Goal: Task Accomplishment & Management: Use online tool/utility

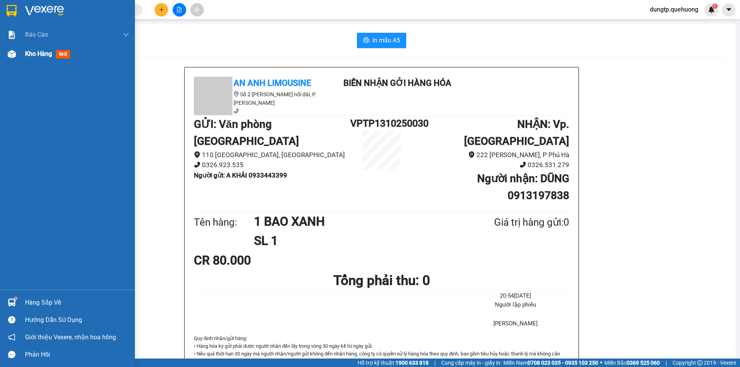
click at [44, 49] on div "Kho hàng mới" at bounding box center [77, 53] width 104 height 19
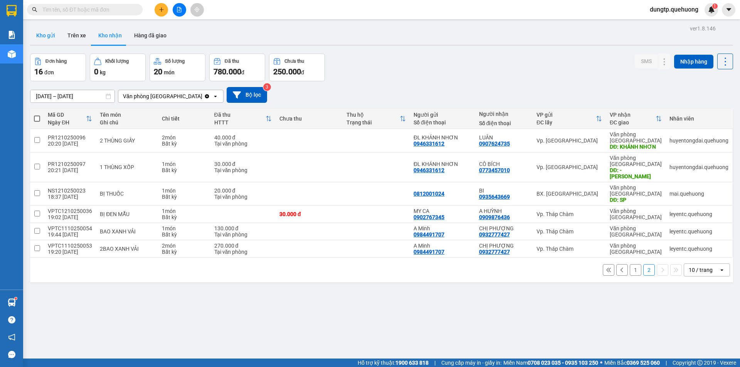
click at [52, 31] on button "Kho gửi" at bounding box center [45, 35] width 31 height 18
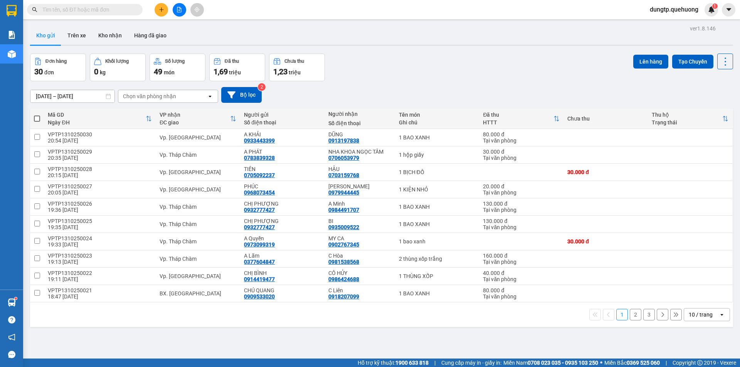
click at [34, 119] on span at bounding box center [37, 119] width 6 height 6
click at [37, 115] on input "checkbox" at bounding box center [37, 115] width 0 height 0
checkbox input "true"
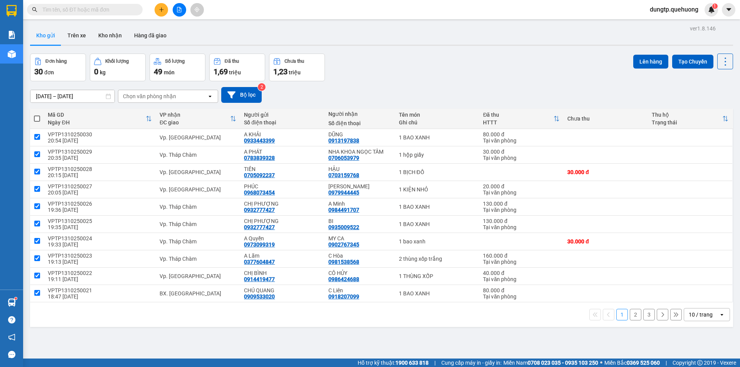
checkbox input "true"
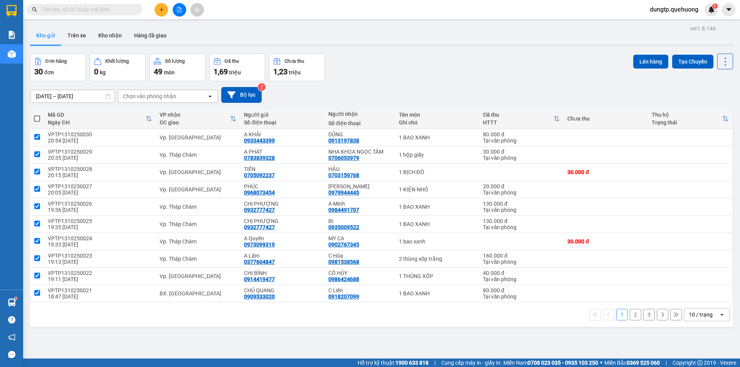
checkbox input "true"
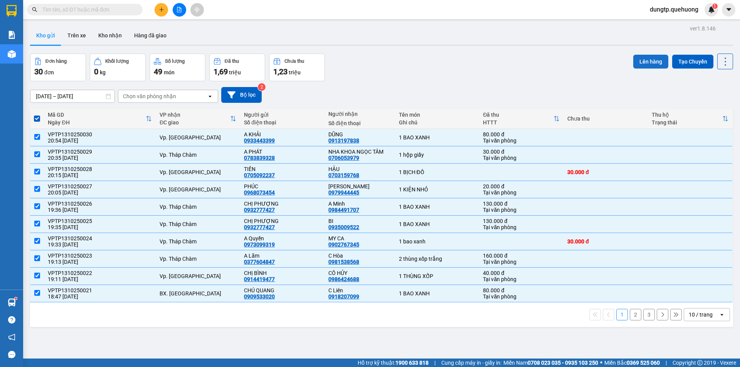
click at [651, 63] on button "Lên hàng" at bounding box center [650, 62] width 35 height 14
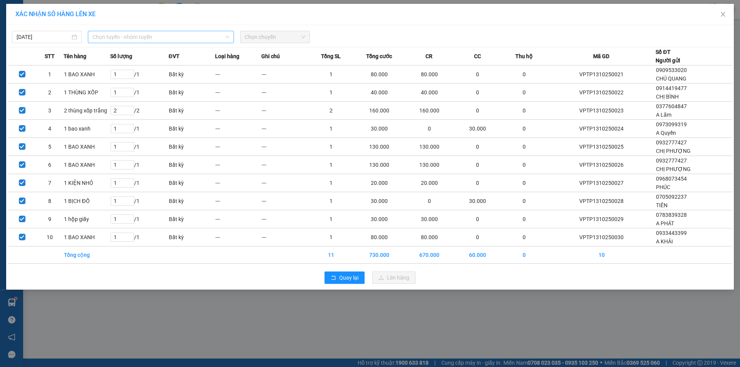
click at [210, 34] on span "Chọn tuyến - nhóm tuyến" at bounding box center [160, 37] width 137 height 12
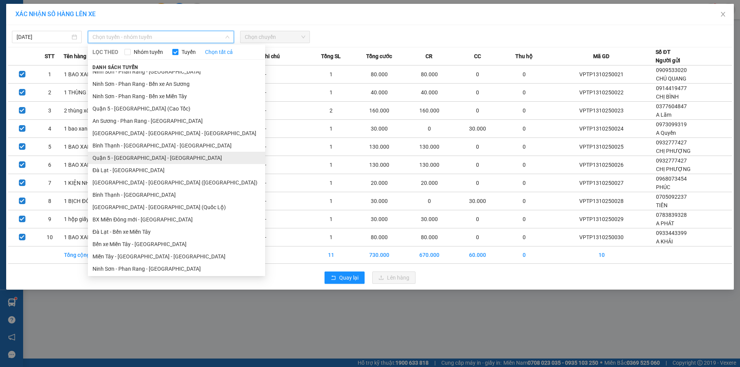
scroll to position [94, 0]
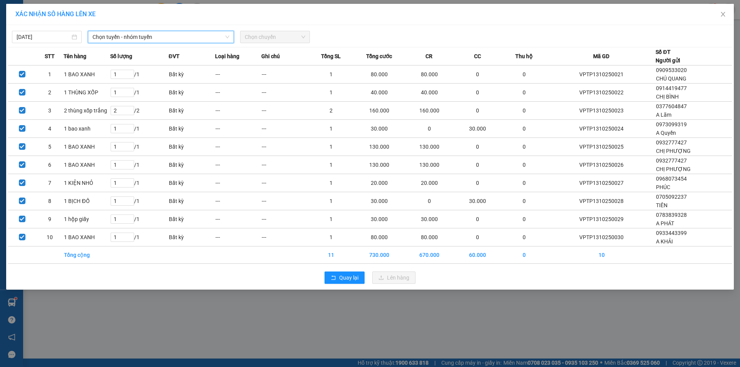
click at [156, 37] on span "Chọn tuyến - nhóm tuyến" at bounding box center [160, 37] width 137 height 12
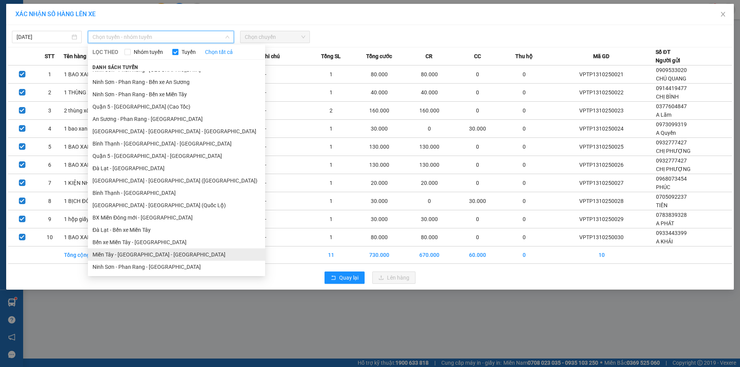
click at [123, 257] on li "Miền Tây - [GEOGRAPHIC_DATA] - [GEOGRAPHIC_DATA]" at bounding box center [176, 255] width 177 height 12
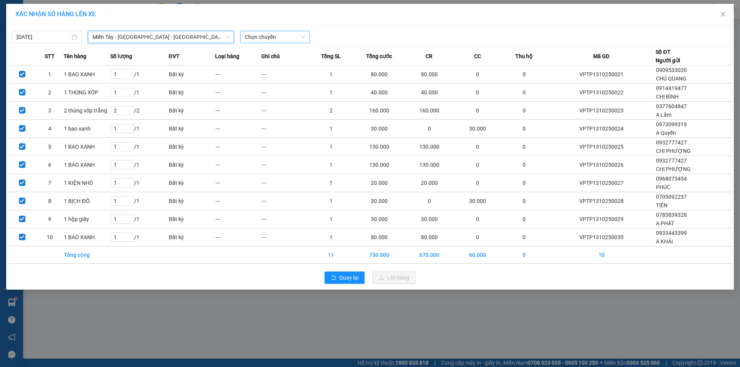
click at [262, 37] on span "Chọn chuyến" at bounding box center [275, 37] width 61 height 12
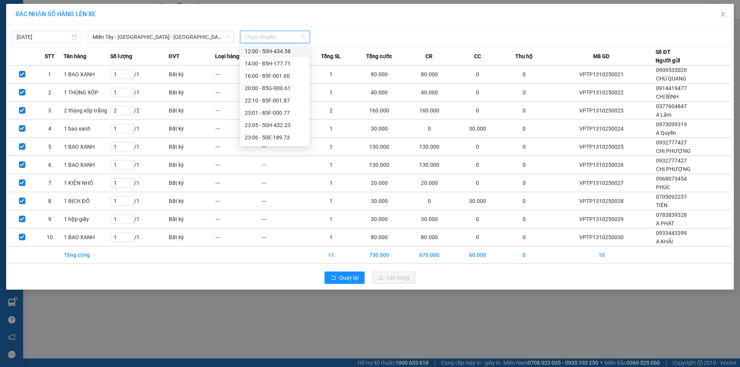
scroll to position [74, 0]
click at [283, 102] on div "23:06 - 50E-189.73" at bounding box center [275, 102] width 60 height 8
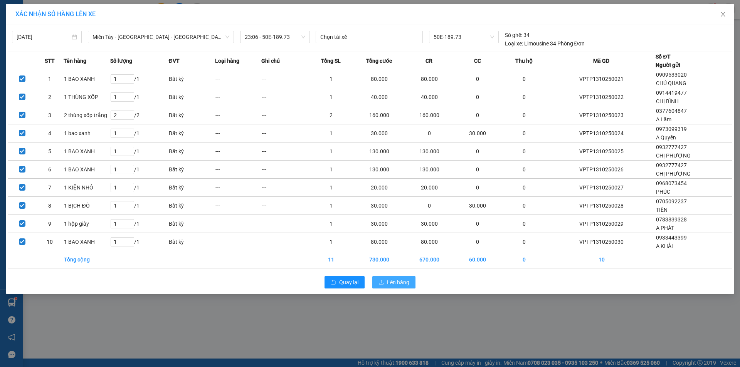
click at [388, 282] on span "Lên hàng" at bounding box center [398, 282] width 22 height 8
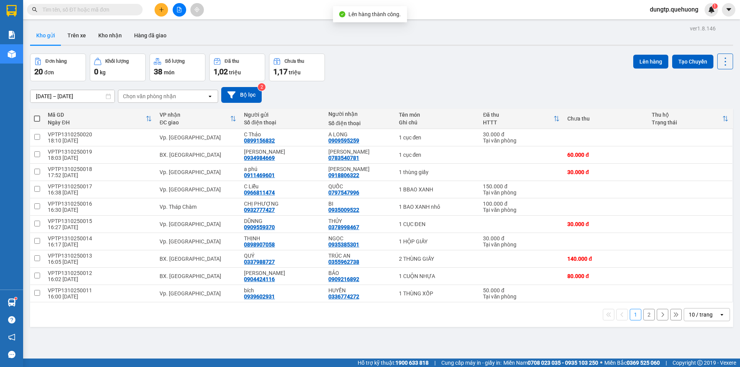
click at [39, 116] on span at bounding box center [37, 119] width 6 height 6
click at [37, 115] on input "checkbox" at bounding box center [37, 115] width 0 height 0
checkbox input "true"
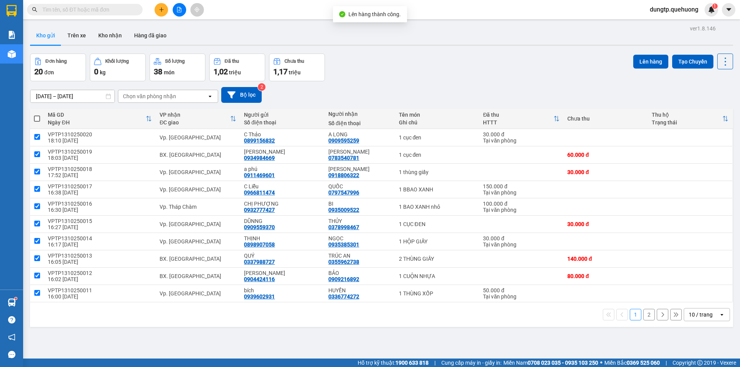
checkbox input "true"
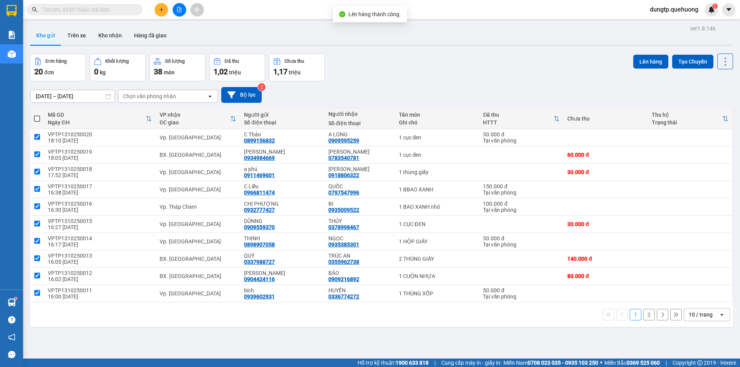
checkbox input "true"
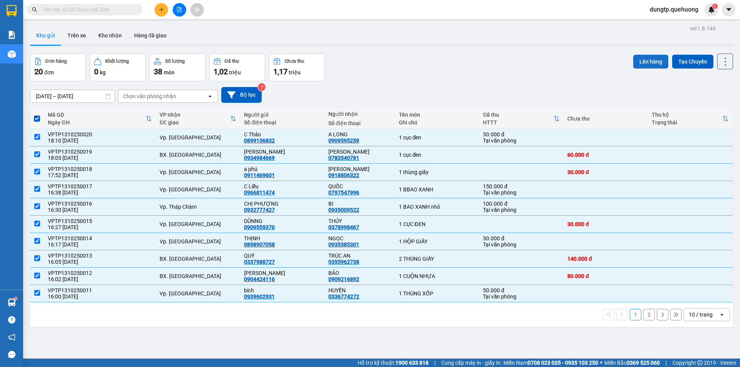
click at [639, 60] on button "Lên hàng" at bounding box center [650, 62] width 35 height 14
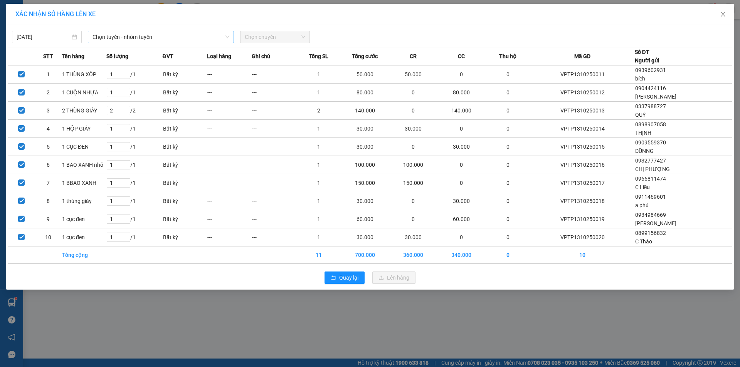
click at [166, 36] on span "Chọn tuyến - nhóm tuyến" at bounding box center [160, 37] width 137 height 12
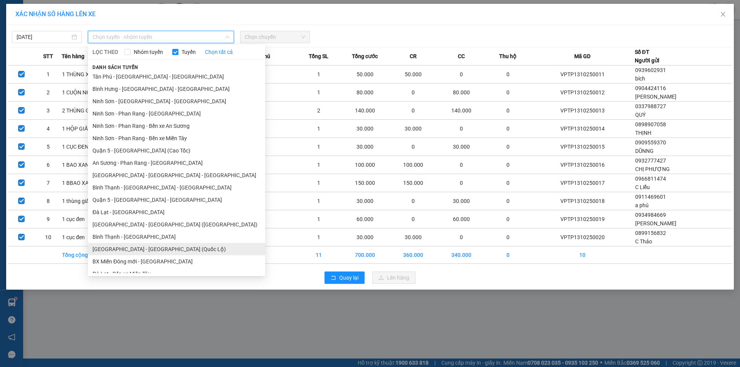
scroll to position [94, 0]
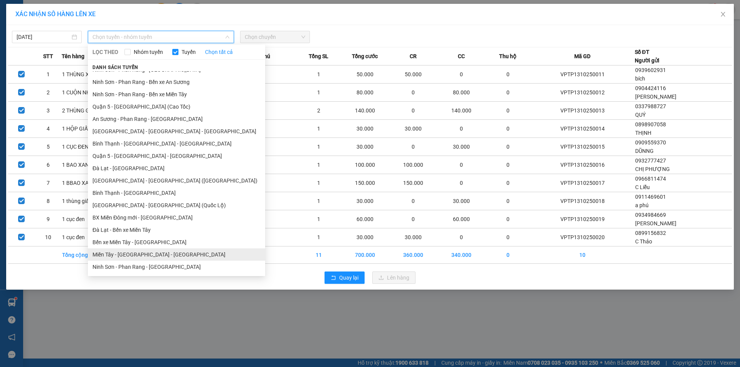
click at [143, 252] on li "Miền Tây - [GEOGRAPHIC_DATA] - [GEOGRAPHIC_DATA]" at bounding box center [176, 255] width 177 height 12
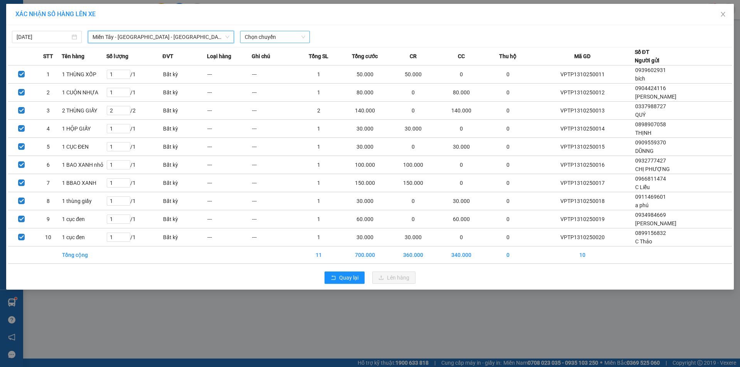
click at [272, 40] on span "Chọn chuyến" at bounding box center [275, 37] width 61 height 12
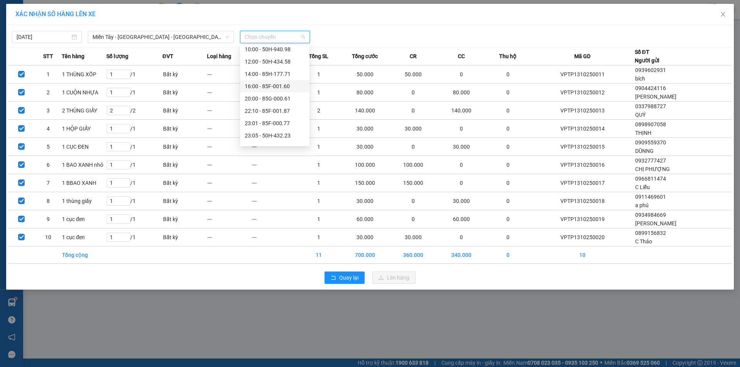
scroll to position [74, 0]
click at [288, 103] on div "23:06 - 50E-189.73" at bounding box center [275, 102] width 60 height 8
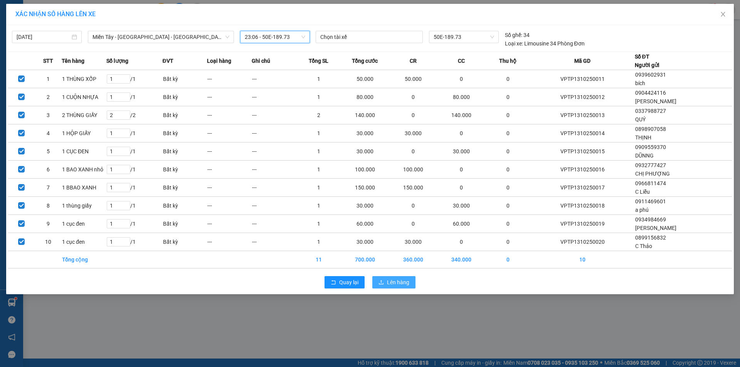
click at [395, 279] on span "Lên hàng" at bounding box center [398, 282] width 22 height 8
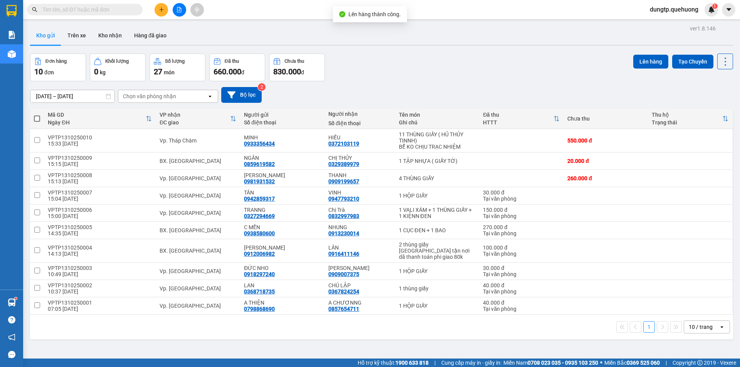
click at [37, 117] on span at bounding box center [37, 119] width 6 height 6
click at [37, 115] on input "checkbox" at bounding box center [37, 115] width 0 height 0
checkbox input "true"
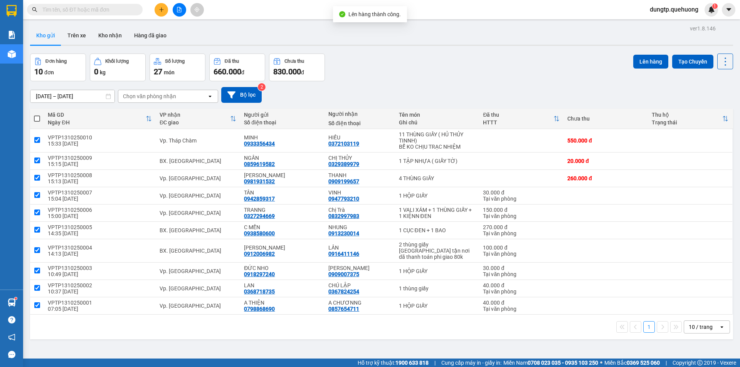
checkbox input "true"
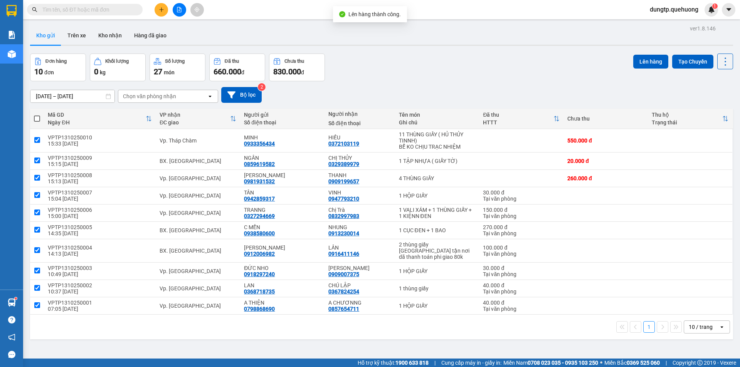
checkbox input "true"
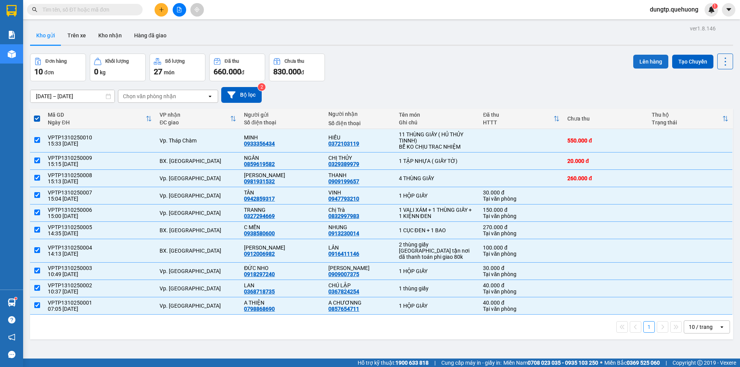
click at [651, 66] on button "Lên hàng" at bounding box center [650, 62] width 35 height 14
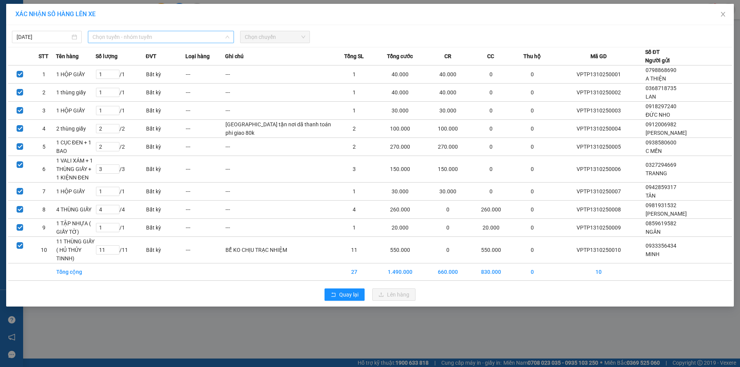
click at [196, 36] on span "Chọn tuyến - nhóm tuyến" at bounding box center [160, 37] width 137 height 12
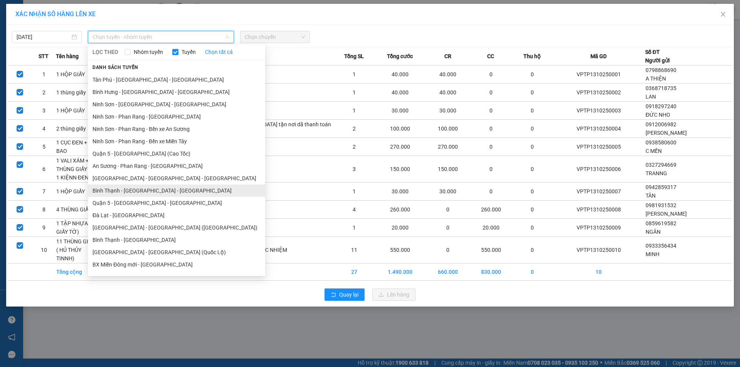
scroll to position [94, 0]
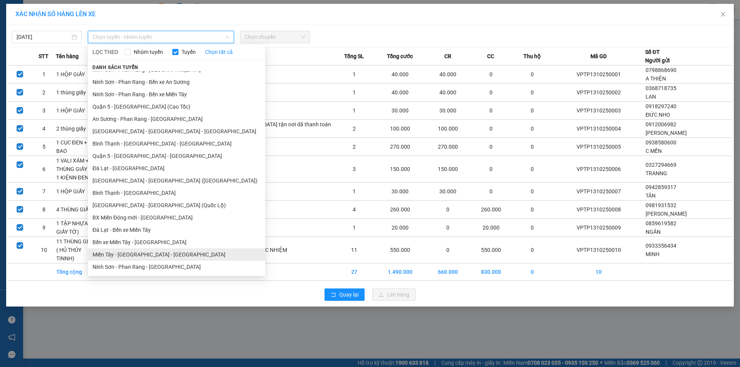
click at [151, 255] on li "Miền Tây - [GEOGRAPHIC_DATA] - [GEOGRAPHIC_DATA]" at bounding box center [176, 255] width 177 height 12
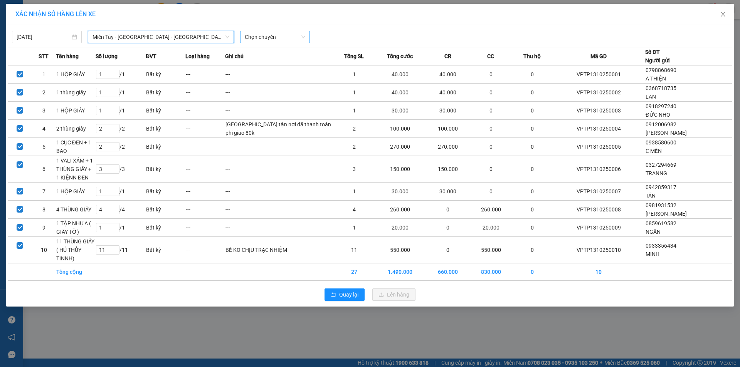
click at [273, 37] on span "Chọn chuyến" at bounding box center [275, 37] width 61 height 12
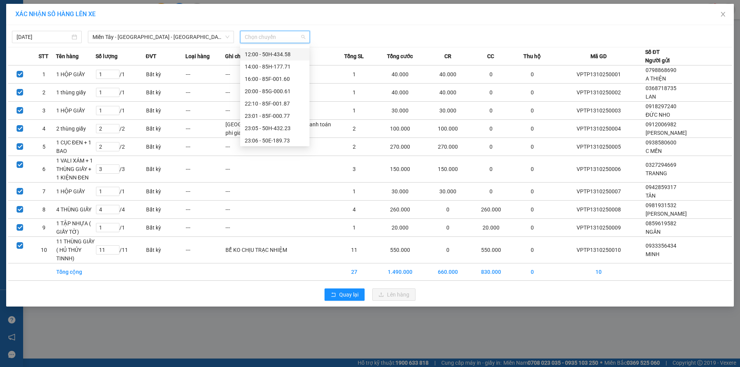
scroll to position [74, 0]
click at [283, 98] on div "23:06 - 50E-189.73" at bounding box center [275, 102] width 60 height 8
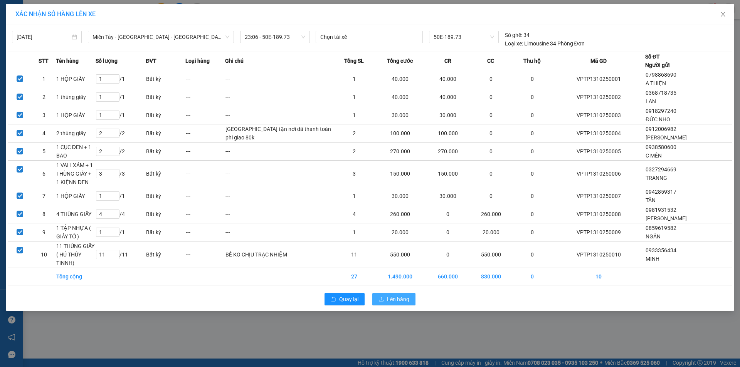
click at [402, 298] on span "Lên hàng" at bounding box center [398, 299] width 22 height 8
